Goal: Navigation & Orientation: Find specific page/section

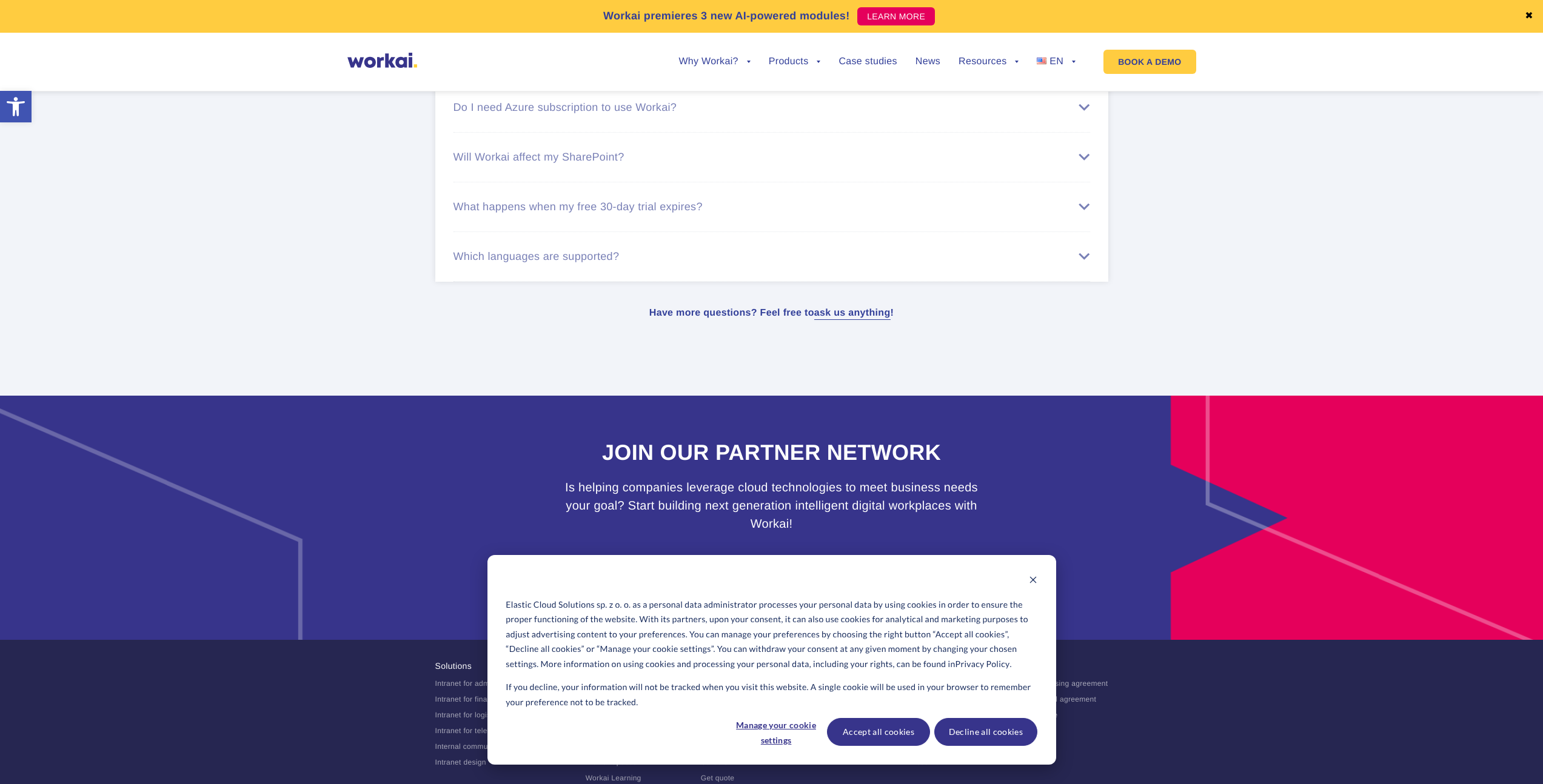
scroll to position [7274, 0]
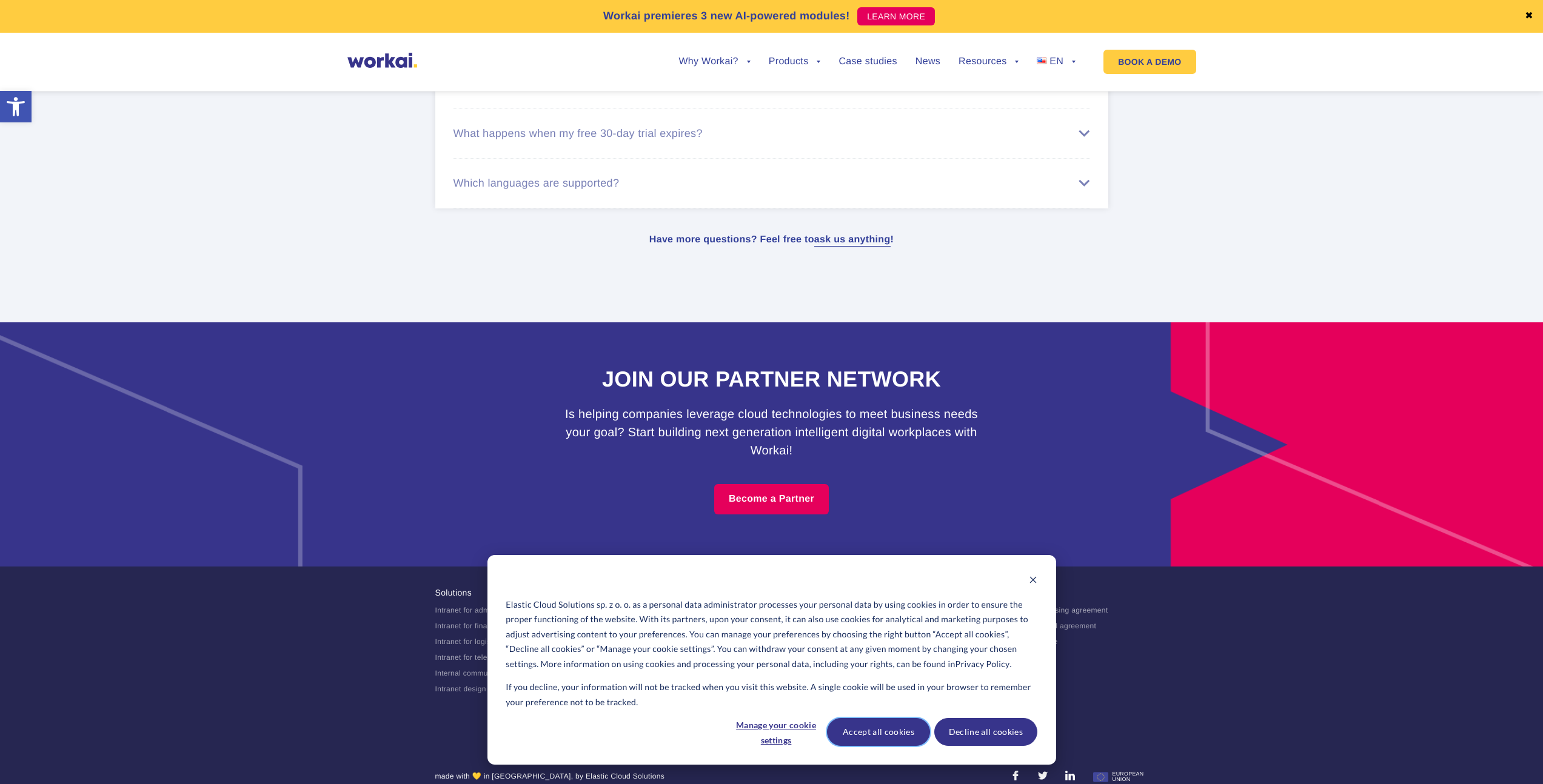
click at [895, 727] on button "Accept all cookies" at bounding box center [878, 732] width 103 height 28
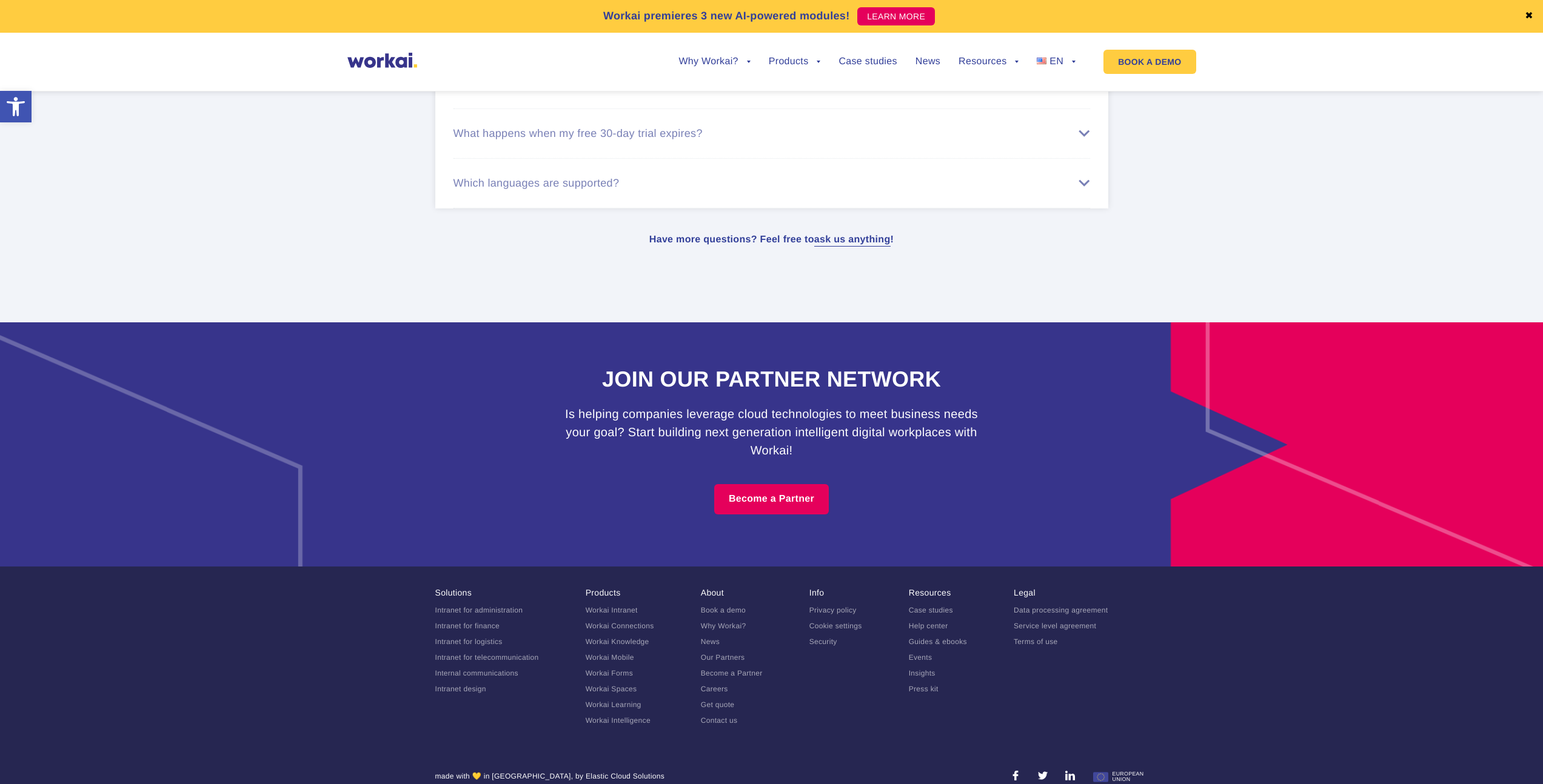
click at [721, 685] on link "Careers" at bounding box center [714, 689] width 27 height 8
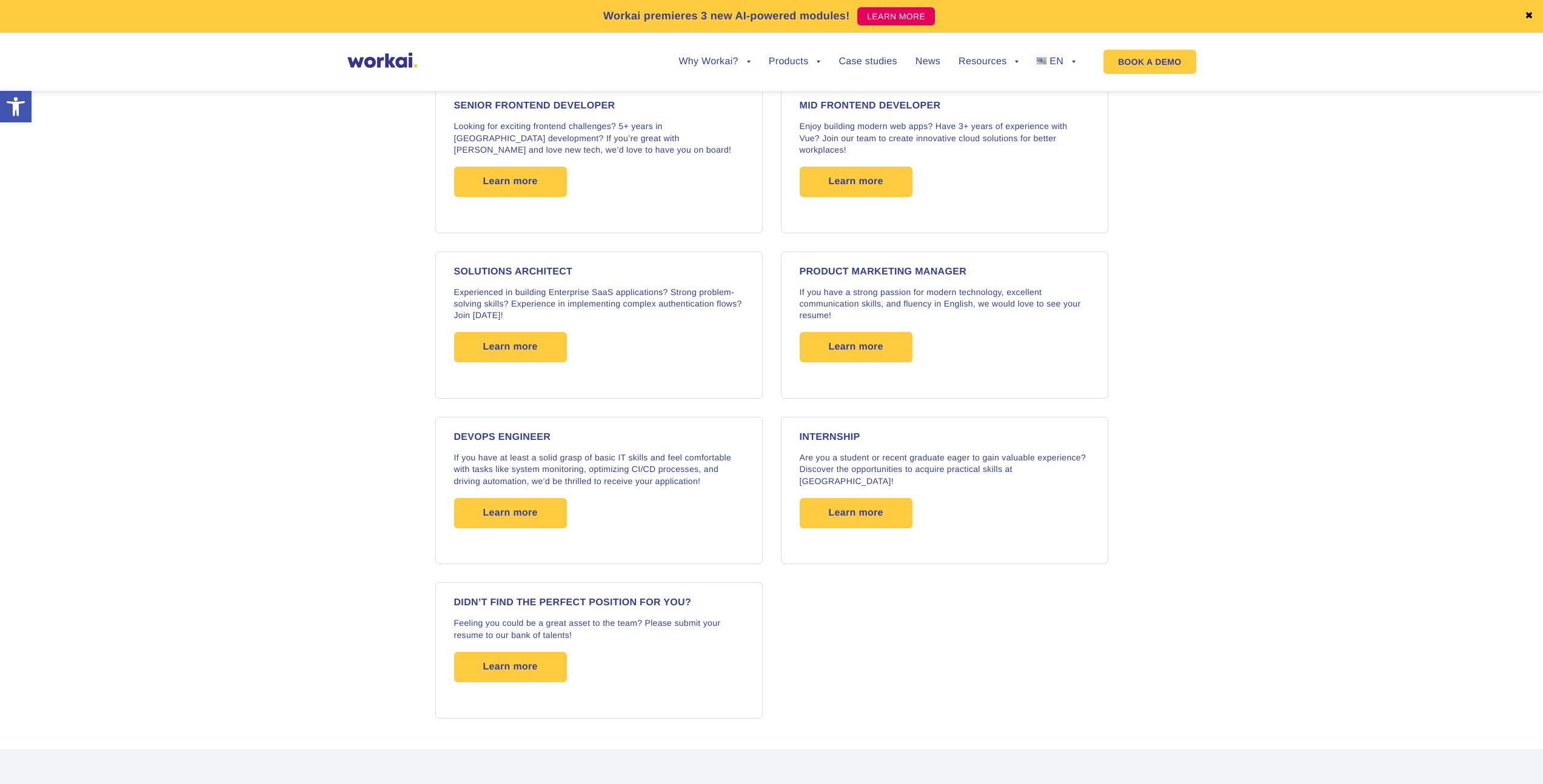
scroll to position [1715, 0]
click at [867, 505] on span "Learn more" at bounding box center [856, 512] width 55 height 31
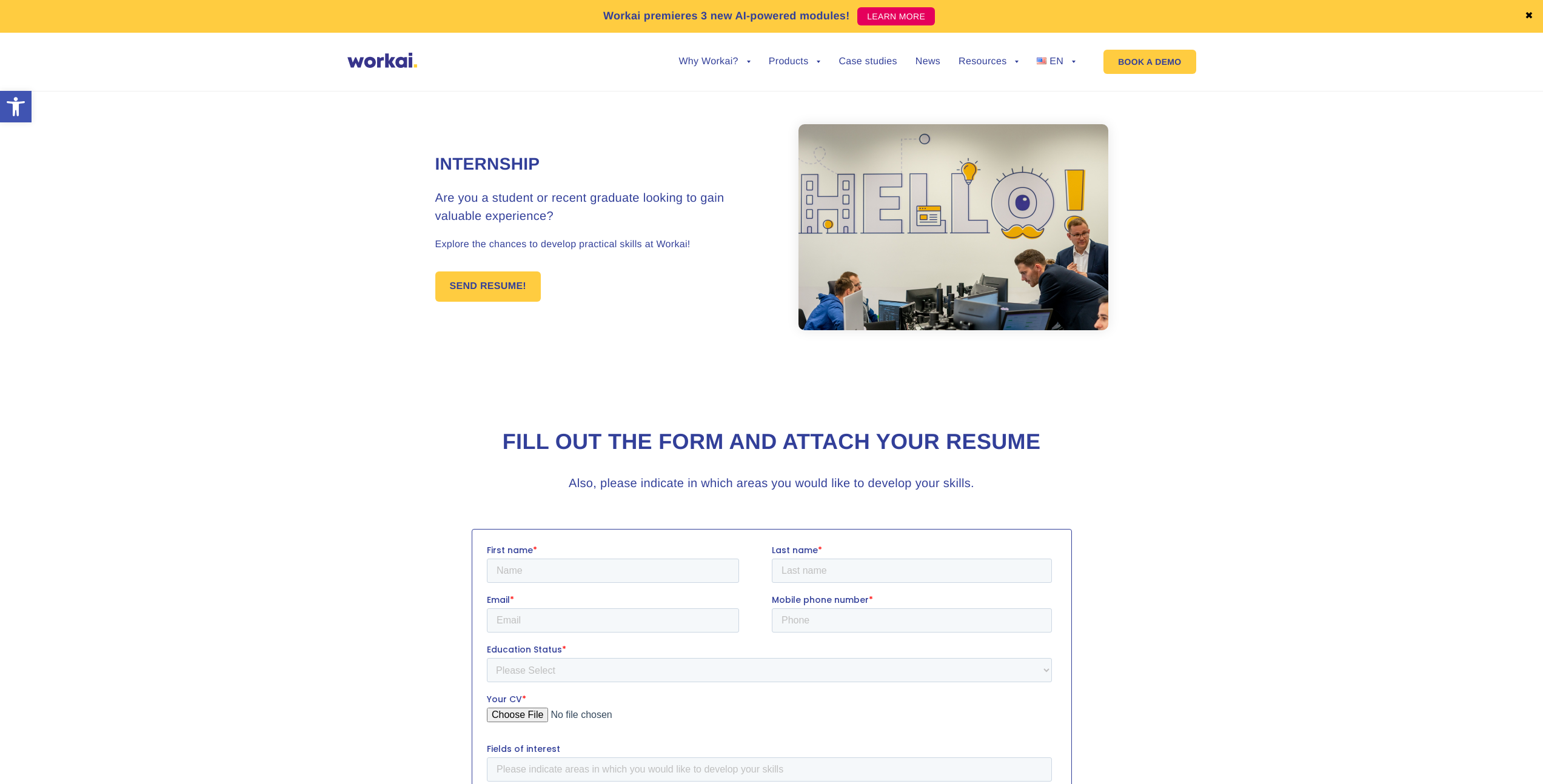
scroll to position [12, 0]
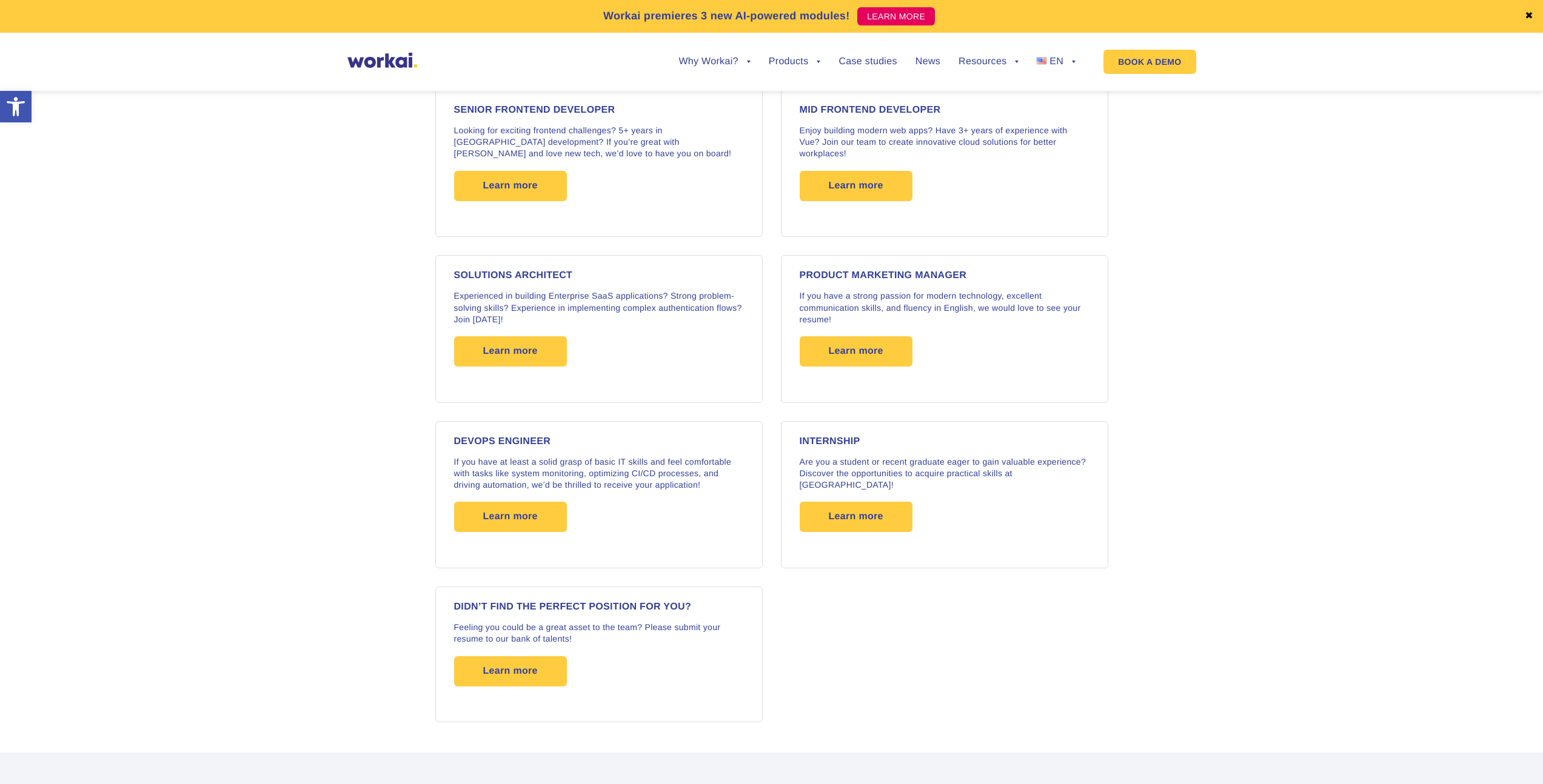
scroll to position [1754, 0]
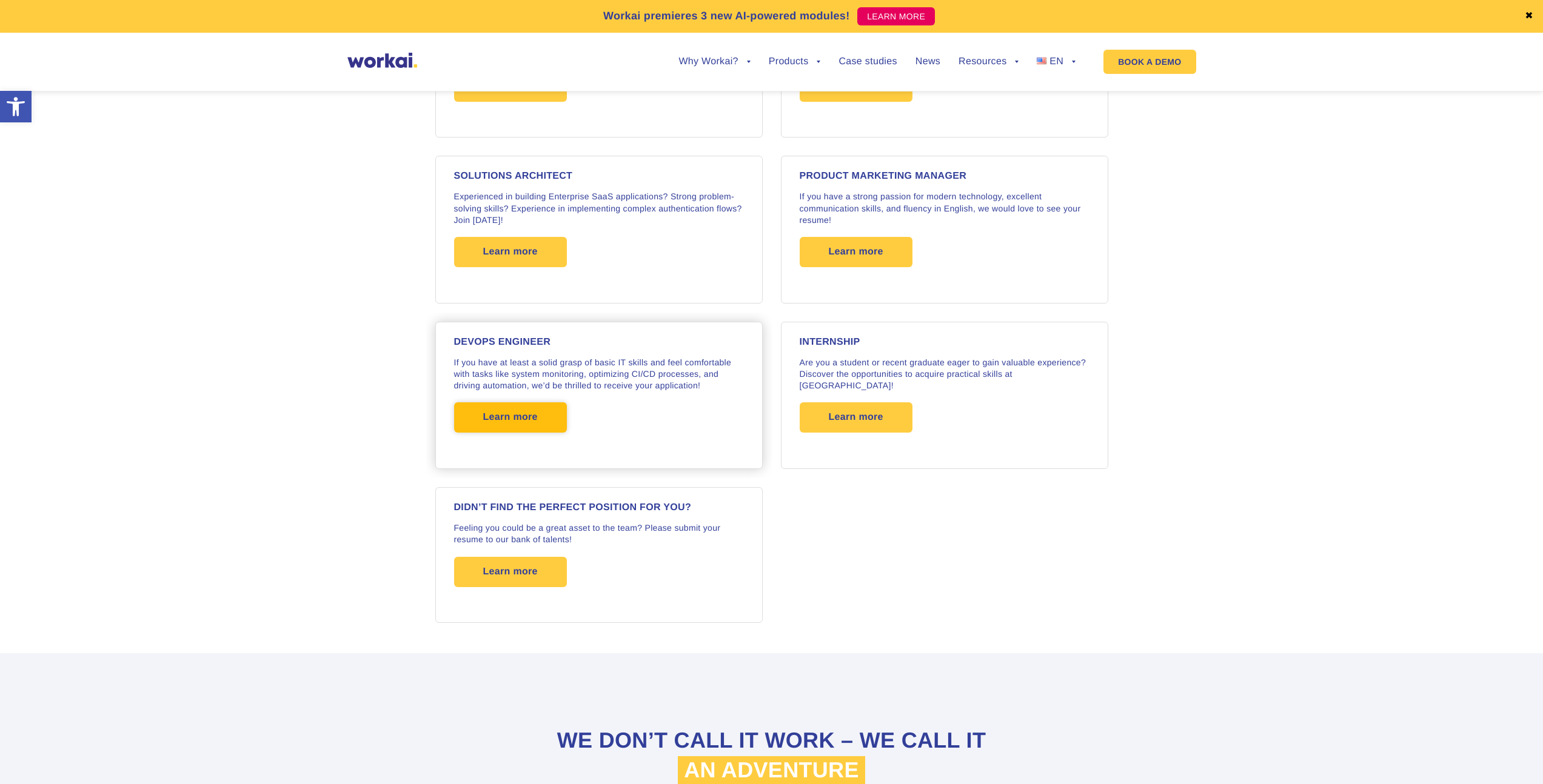
click at [506, 411] on span "Learn more" at bounding box center [510, 418] width 55 height 31
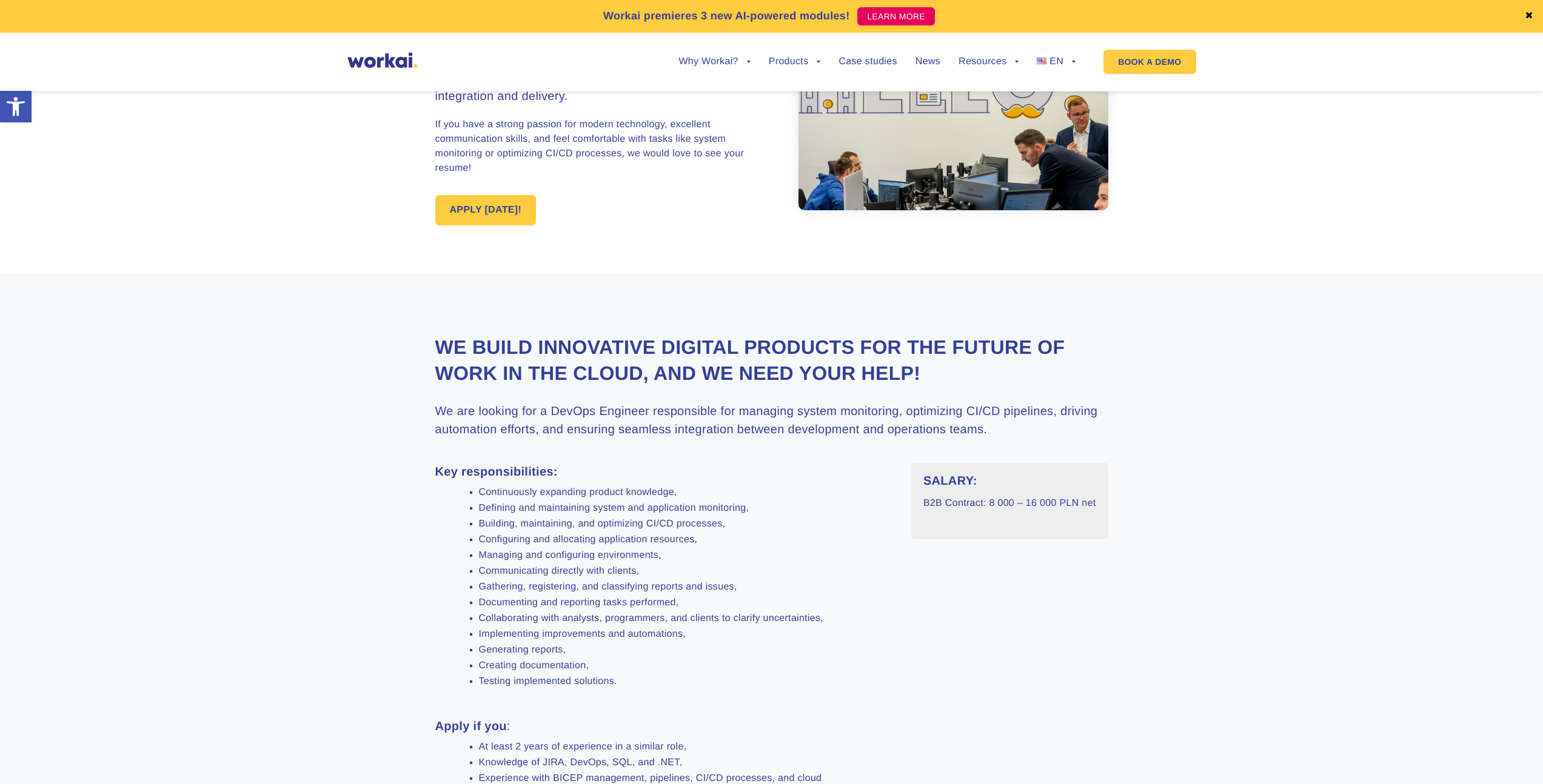
scroll to position [139, 0]
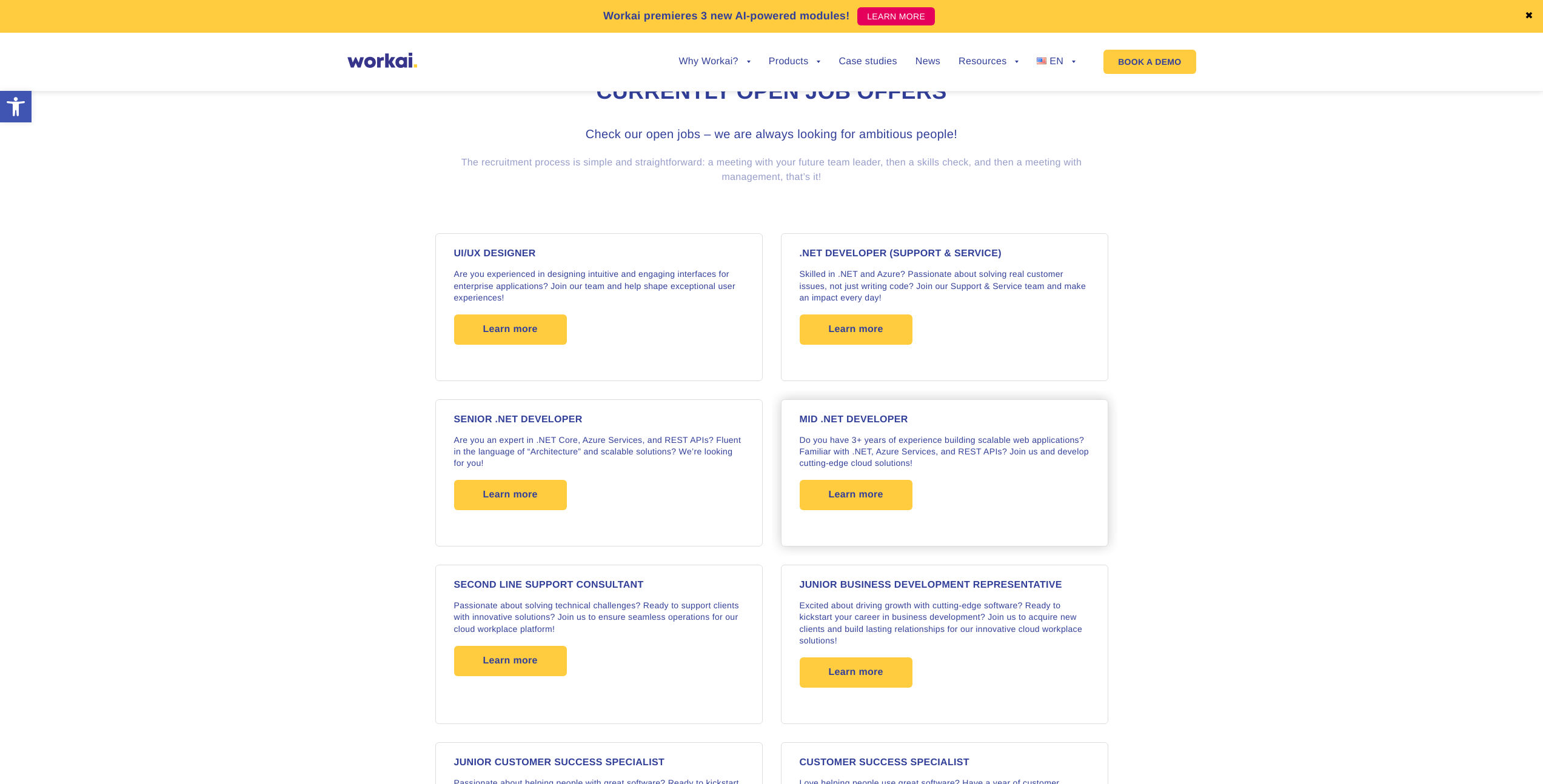
scroll to position [874, 0]
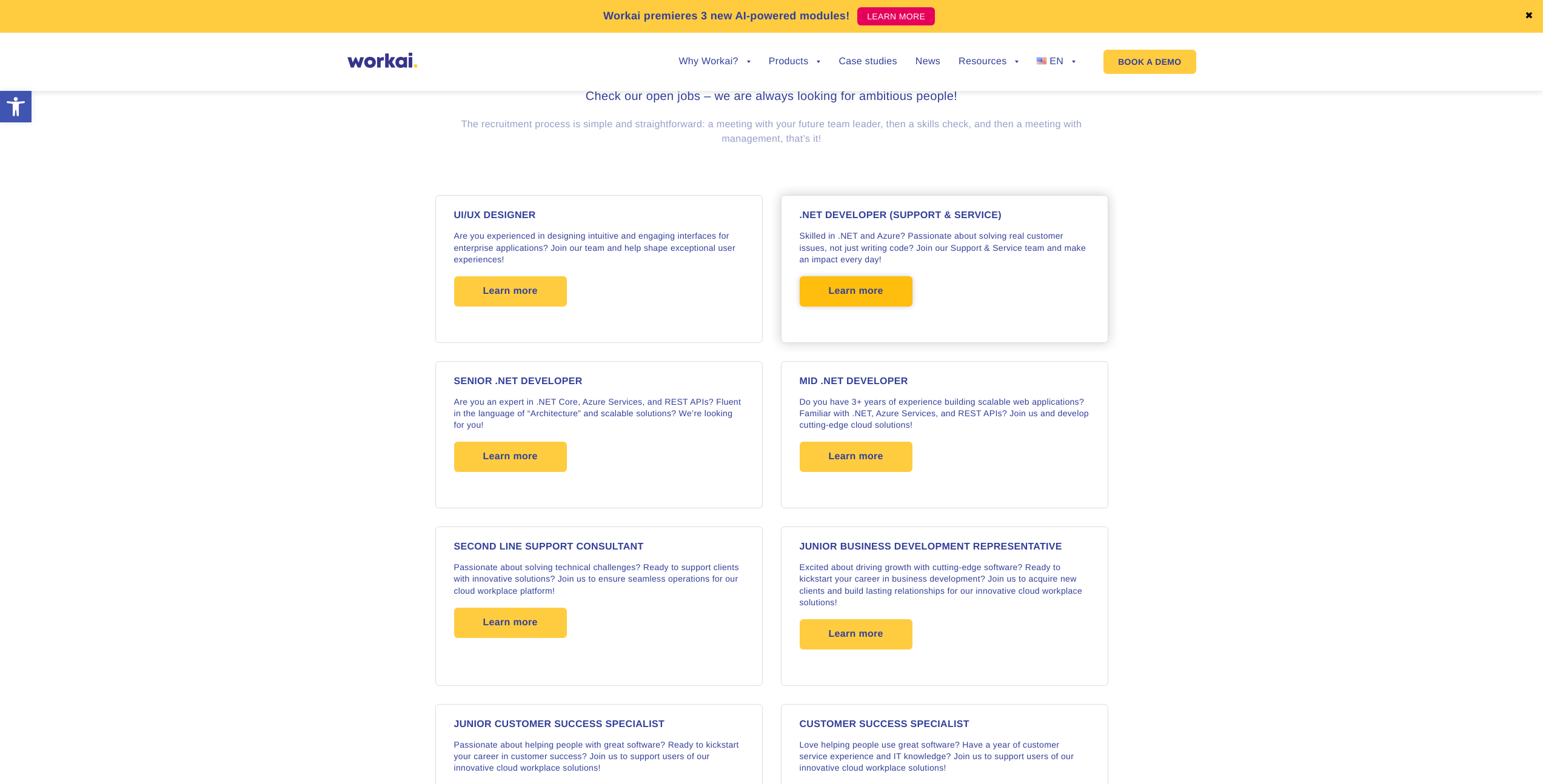
click at [872, 294] on span "Learn more" at bounding box center [856, 291] width 55 height 31
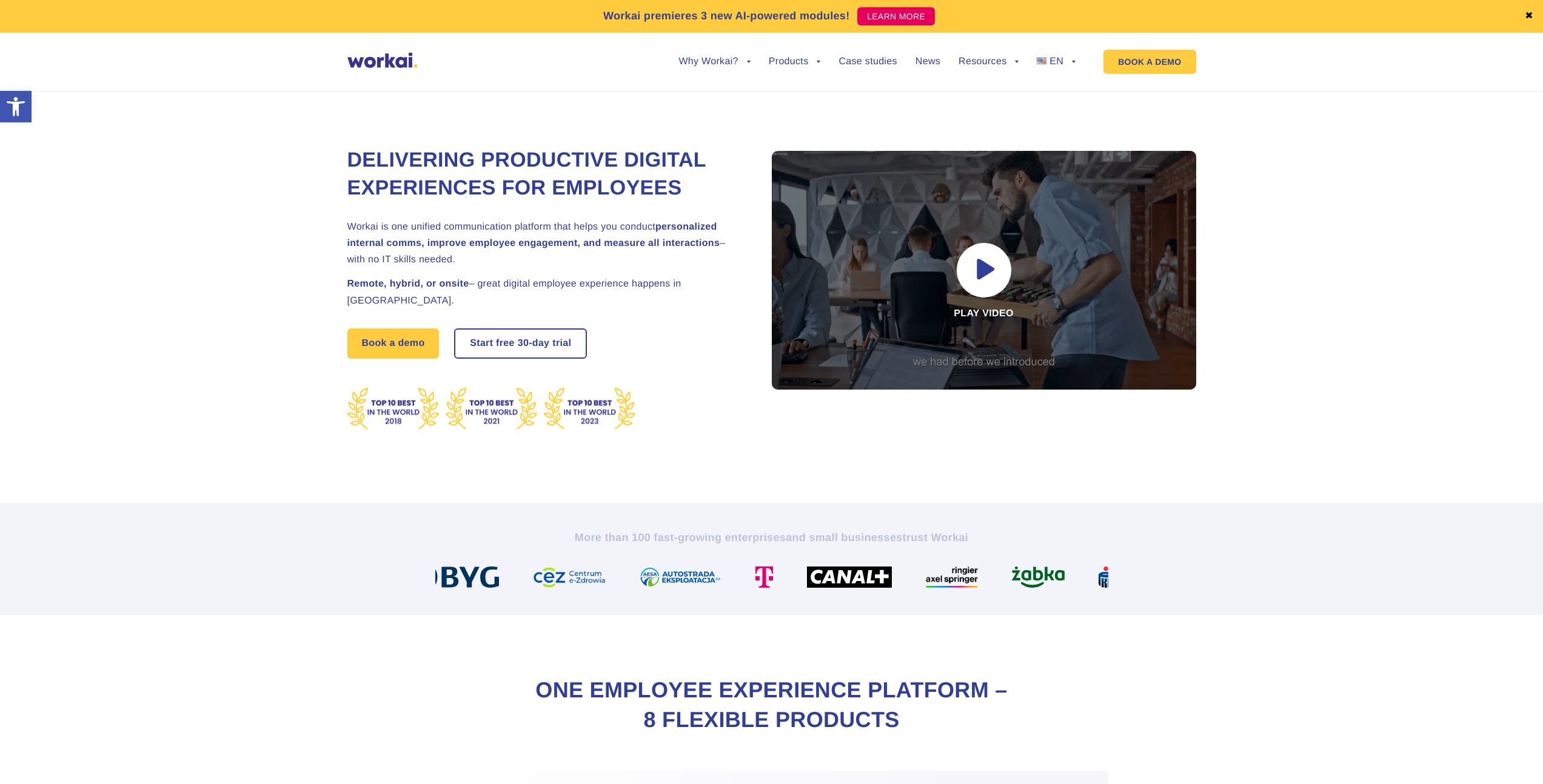
scroll to position [6330, 0]
